Goal: Transaction & Acquisition: Purchase product/service

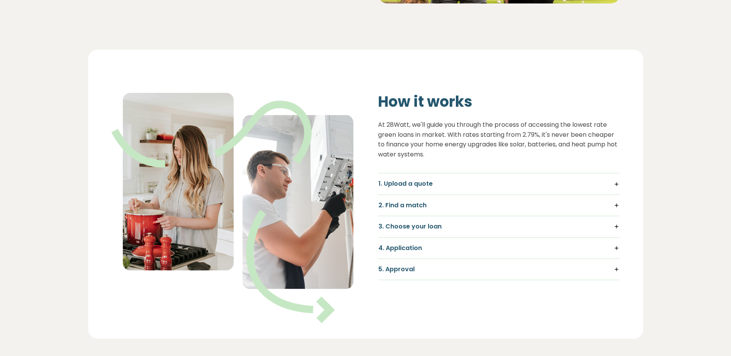
scroll to position [479, 0]
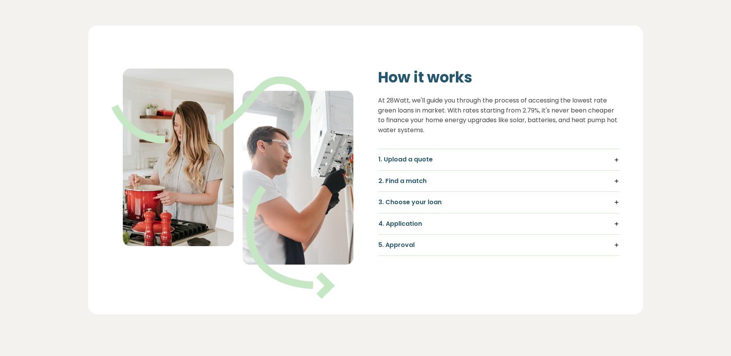
click at [617, 158] on h5 "1. Upload a quote" at bounding box center [499, 159] width 241 height 8
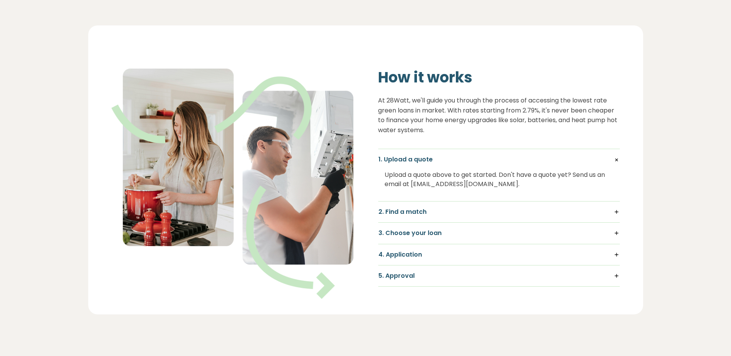
click at [618, 212] on h5 "2. Find a match" at bounding box center [499, 212] width 241 height 8
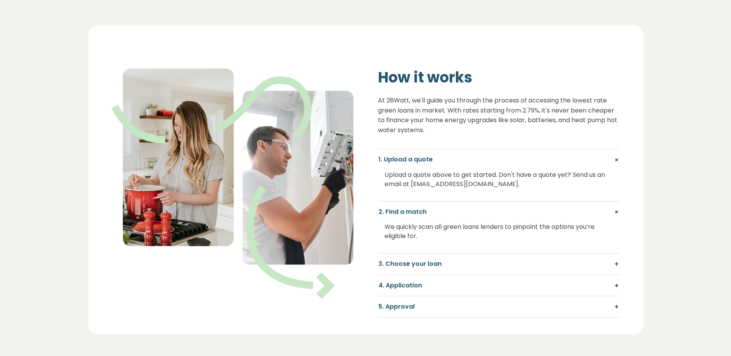
click at [619, 263] on h5 "3. Choose your loan" at bounding box center [499, 264] width 241 height 8
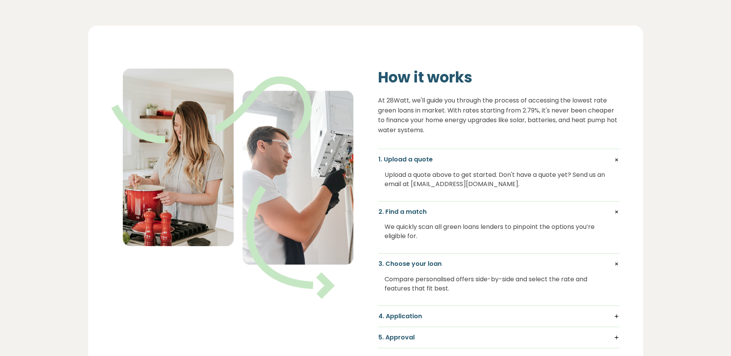
click at [617, 315] on h5 "4. Application" at bounding box center [499, 316] width 241 height 8
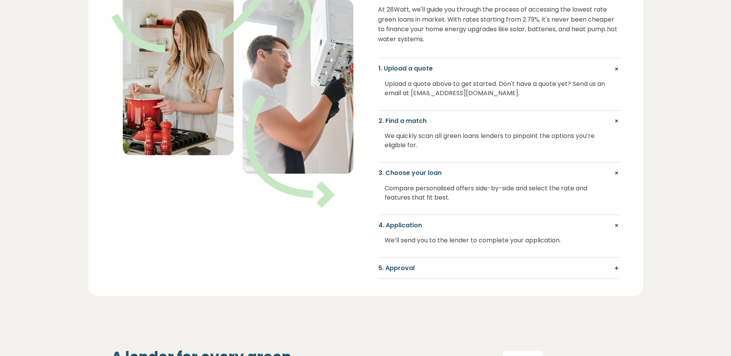
scroll to position [589, 0]
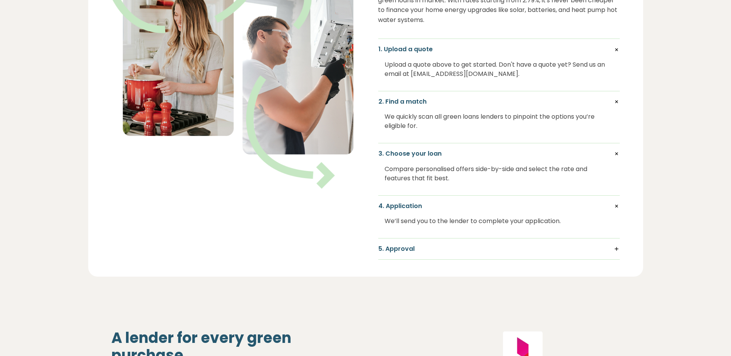
click at [615, 247] on h5 "5. Approval" at bounding box center [499, 249] width 241 height 8
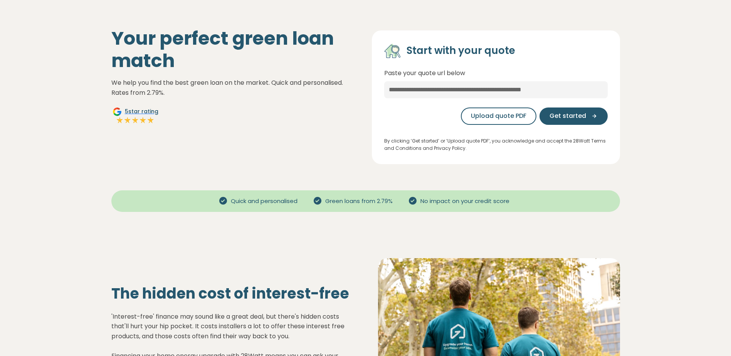
scroll to position [0, 0]
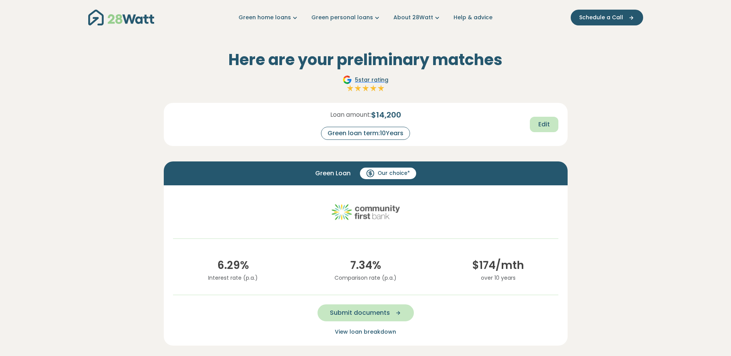
click at [546, 120] on span "Edit" at bounding box center [545, 124] width 12 height 9
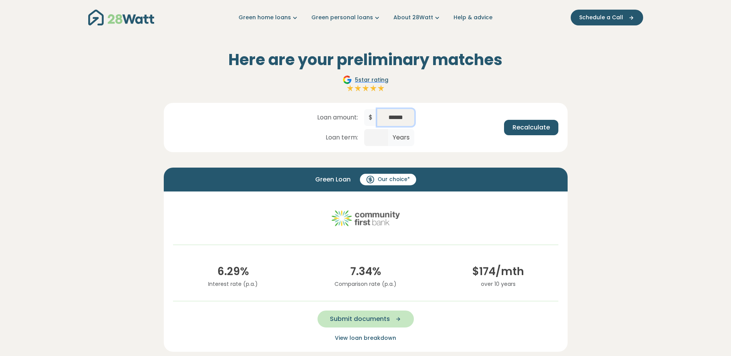
click at [397, 114] on input "******" at bounding box center [396, 117] width 37 height 17
drag, startPoint x: 408, startPoint y: 116, endPoint x: 381, endPoint y: 115, distance: 26.7
click at [381, 115] on input "******" at bounding box center [396, 117] width 37 height 17
type input "******"
click at [526, 128] on span "Recalculate" at bounding box center [531, 127] width 37 height 9
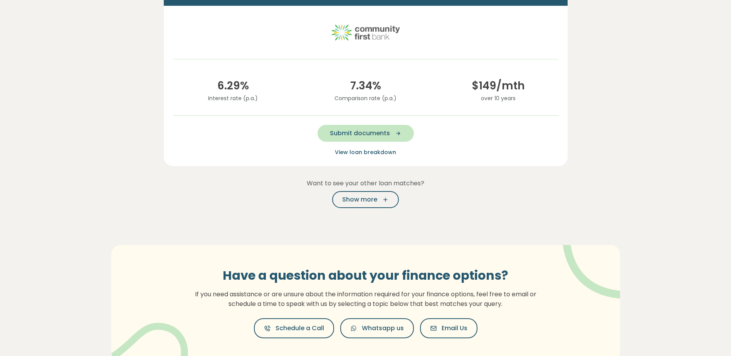
scroll to position [182, 0]
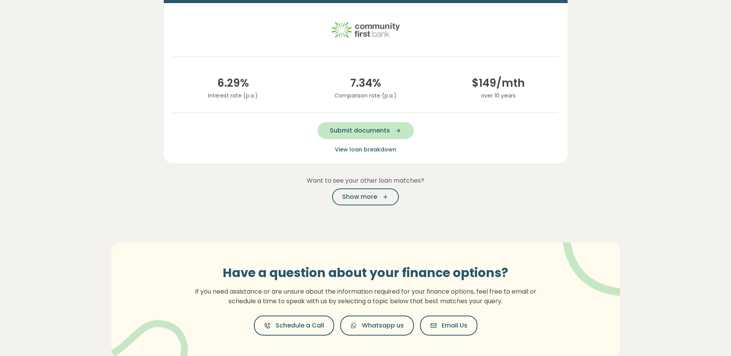
click at [365, 148] on span "View loan breakdown" at bounding box center [365, 150] width 61 height 8
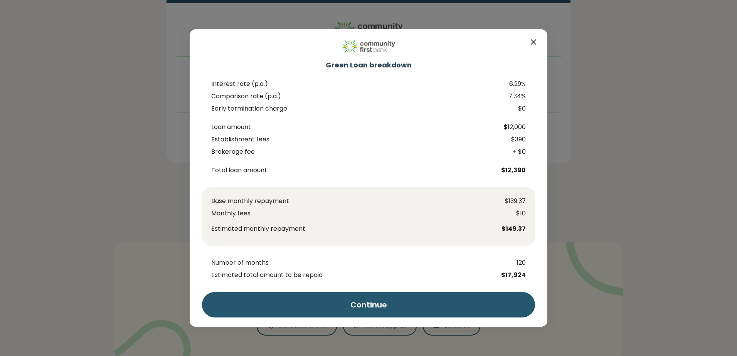
click at [534, 40] on icon "Close" at bounding box center [533, 41] width 9 height 9
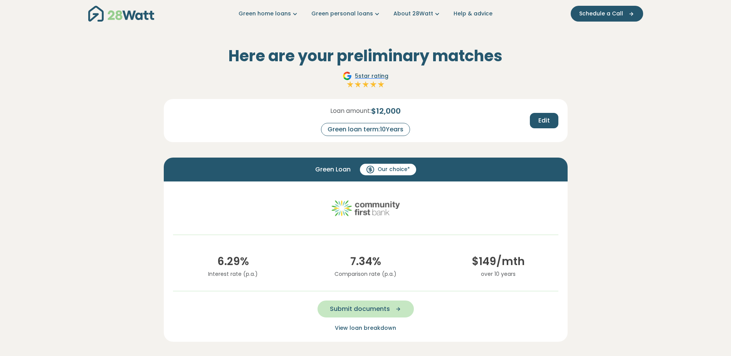
scroll to position [3, 0]
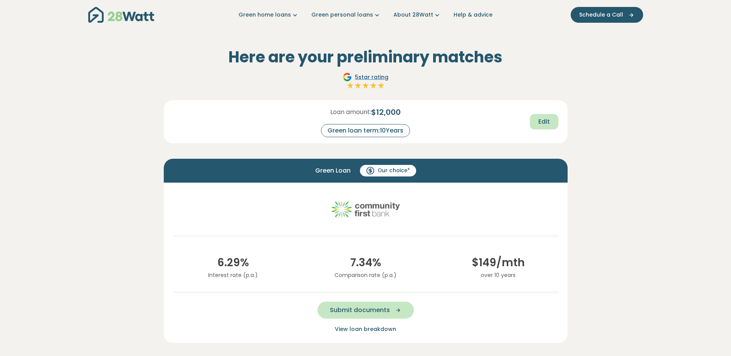
click at [548, 120] on span "Edit" at bounding box center [545, 121] width 12 height 9
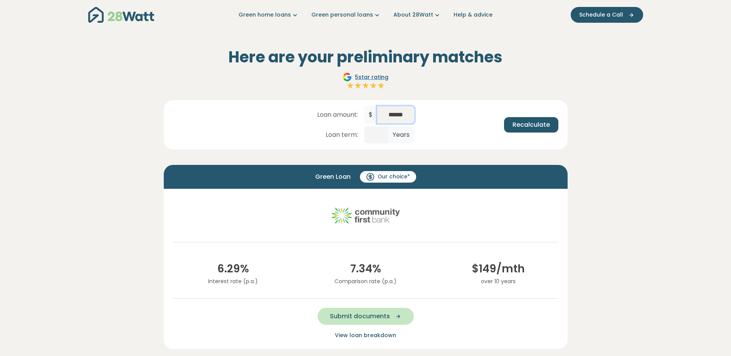
click at [394, 113] on input "******" at bounding box center [396, 114] width 37 height 17
click at [397, 112] on input "******" at bounding box center [396, 114] width 37 height 17
type input "******"
click at [535, 120] on span "Recalculate" at bounding box center [531, 124] width 37 height 9
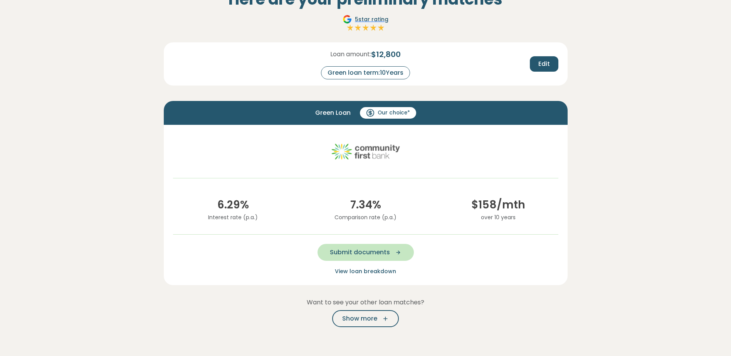
scroll to position [76, 0]
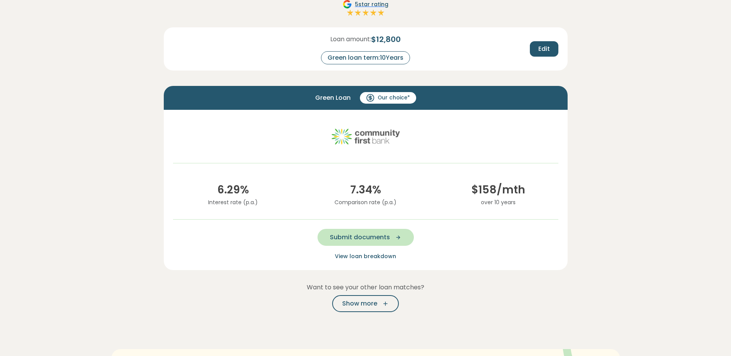
click at [372, 255] on span "View loan breakdown" at bounding box center [365, 257] width 61 height 8
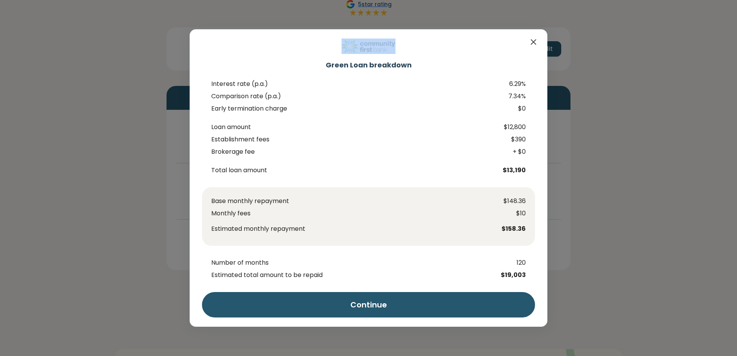
drag, startPoint x: 737, startPoint y: 53, endPoint x: 738, endPoint y: 59, distance: 6.0
click at [731, 59] on html "Green home loans Get started Learn more Use case Products Green personal loans …" at bounding box center [368, 333] width 737 height 818
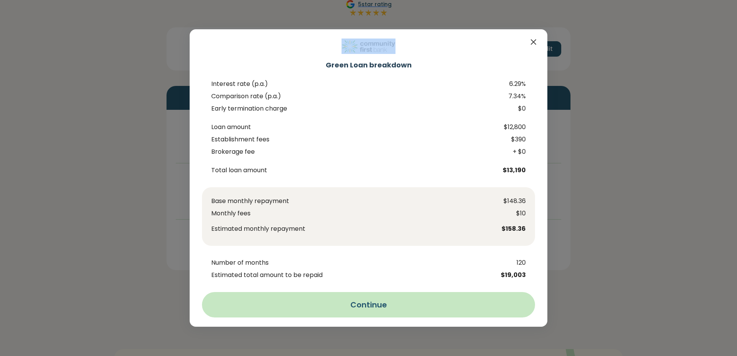
click at [370, 301] on button "Continue" at bounding box center [368, 304] width 333 height 25
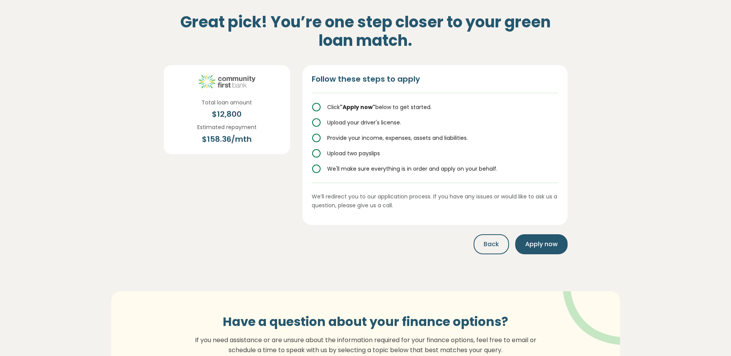
scroll to position [0, 0]
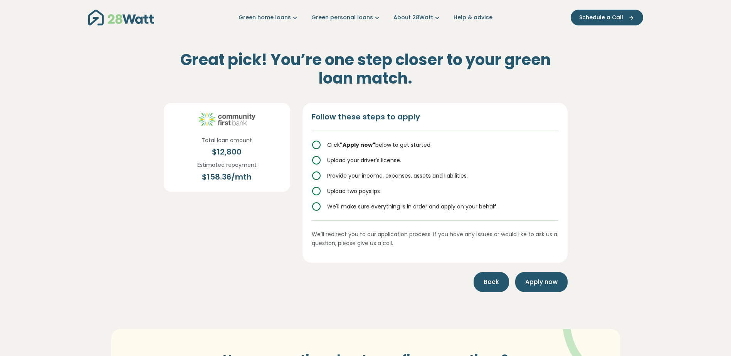
click at [485, 281] on span "Back" at bounding box center [491, 282] width 15 height 9
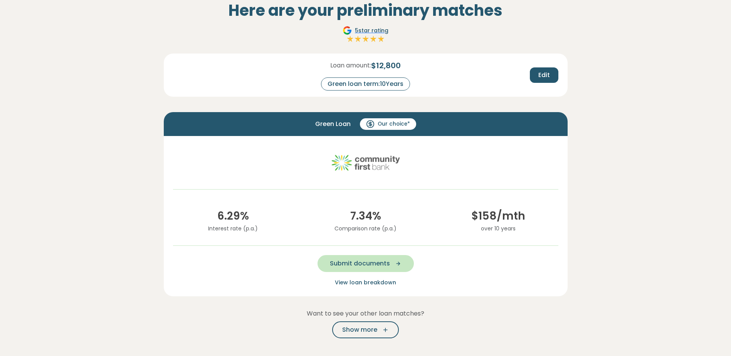
scroll to position [81, 0]
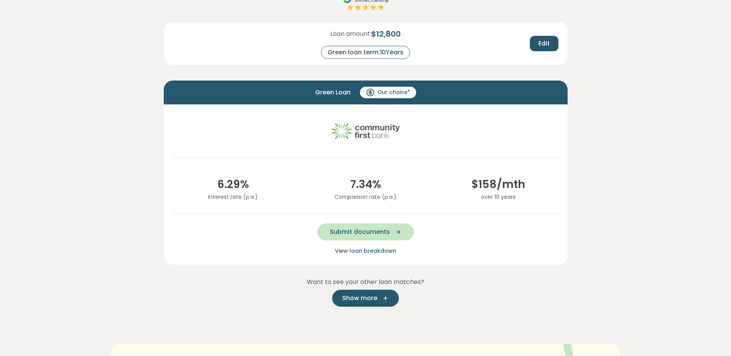
click at [371, 296] on span "Show more" at bounding box center [359, 298] width 35 height 9
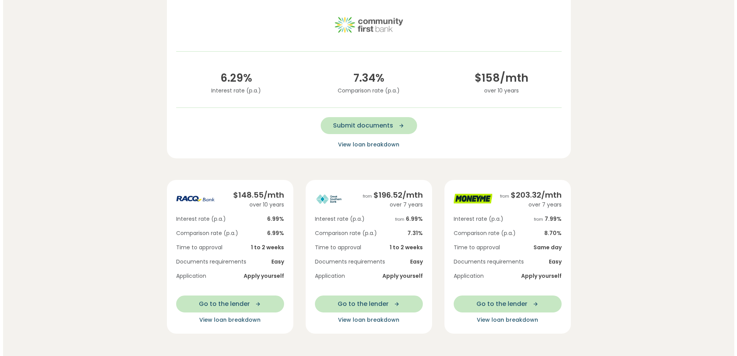
scroll to position [188, 0]
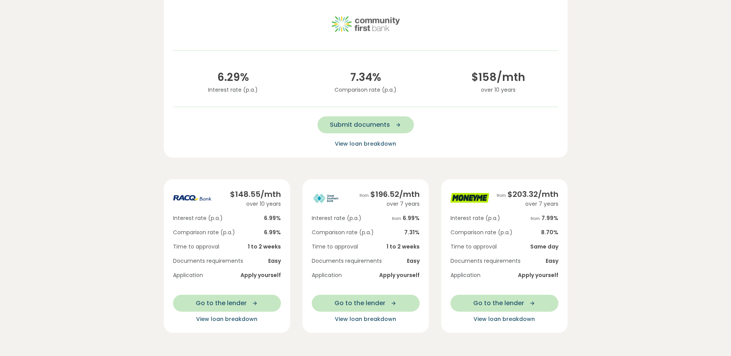
click at [372, 318] on span "View loan breakdown" at bounding box center [365, 319] width 61 height 8
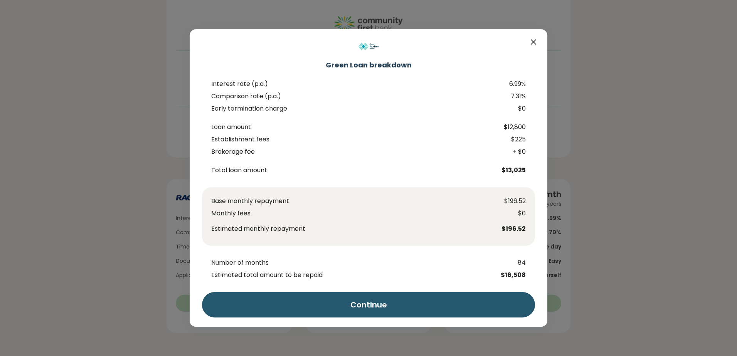
click at [532, 40] on icon "Close" at bounding box center [533, 42] width 5 height 5
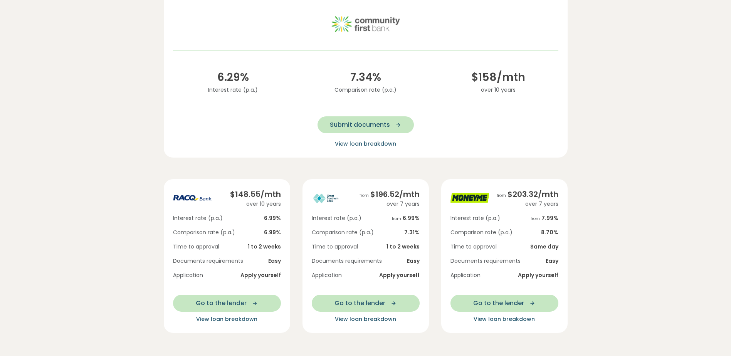
click at [380, 315] on span "View loan breakdown" at bounding box center [365, 319] width 61 height 8
